Goal: Transaction & Acquisition: Purchase product/service

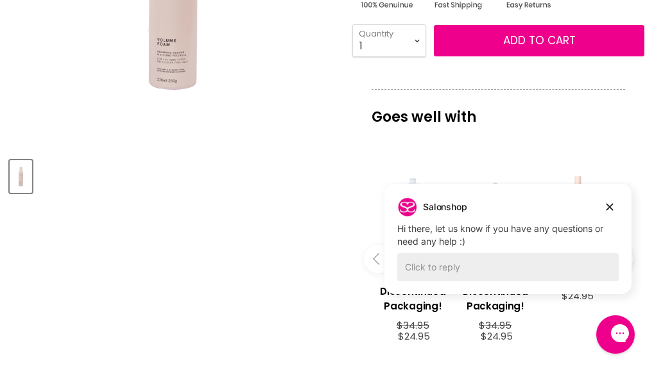
scroll to position [385, 0]
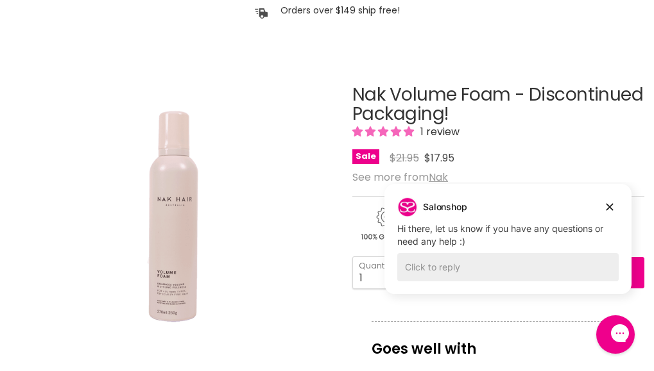
scroll to position [128, 0]
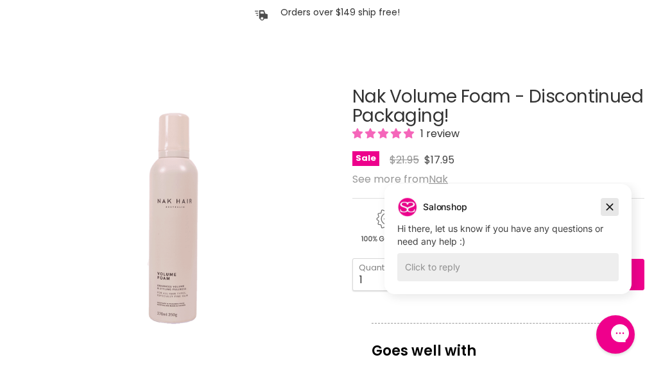
click at [612, 208] on icon "Dismiss campaign" at bounding box center [609, 207] width 13 height 15
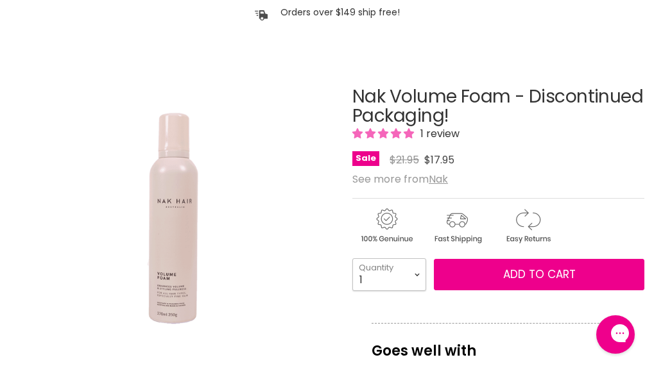
click at [414, 285] on select "1 2 3 4 5 6 7 8 9 10+" at bounding box center [389, 275] width 74 height 32
click at [394, 284] on select "1 2 3 4 5 6 7 8 9 10+" at bounding box center [389, 275] width 74 height 32
select select "3"
click at [352, 267] on select "1 2 3 4 5 6 7 8 9 10+" at bounding box center [389, 275] width 74 height 32
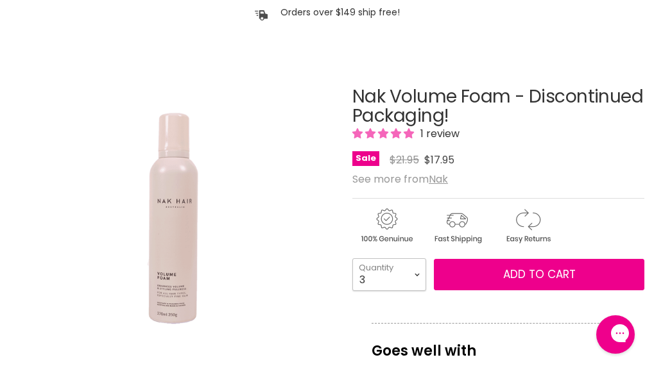
type input "3"
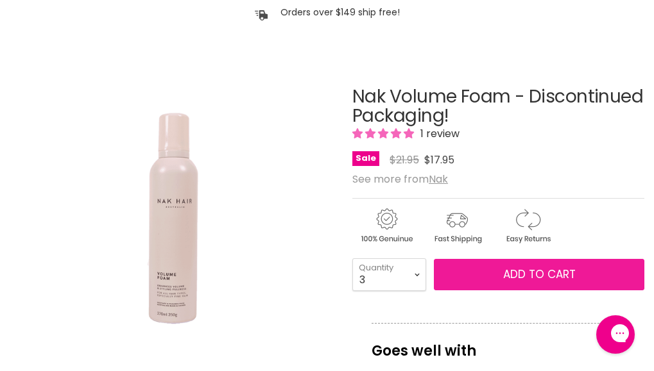
click at [536, 278] on span "Add to cart" at bounding box center [539, 274] width 72 height 15
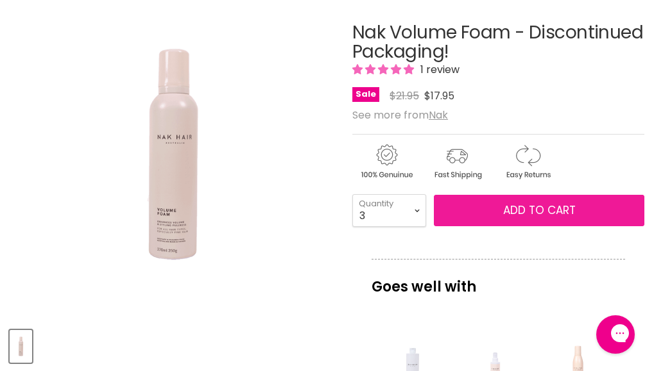
click at [539, 218] on span "Add to cart" at bounding box center [539, 210] width 72 height 15
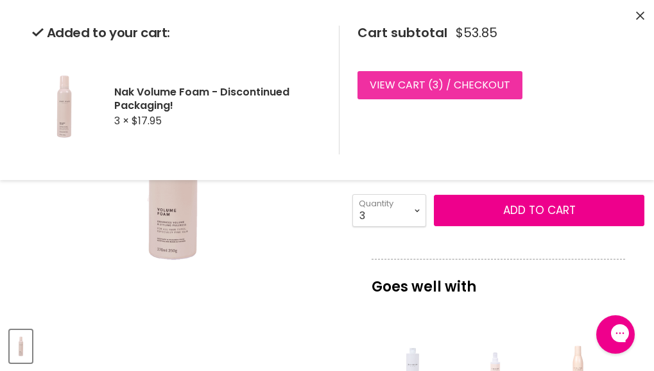
click at [499, 78] on link "View cart ( 3 ) / Checkout" at bounding box center [439, 85] width 165 height 28
